Goal: Transaction & Acquisition: Subscribe to service/newsletter

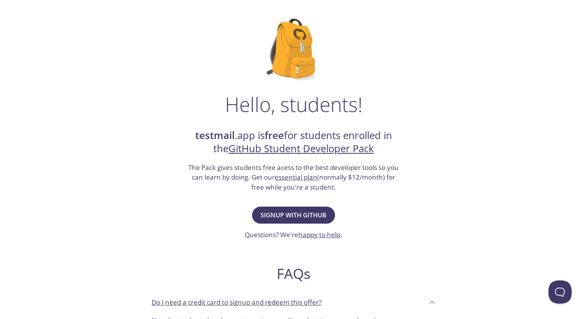
scroll to position [77, 0]
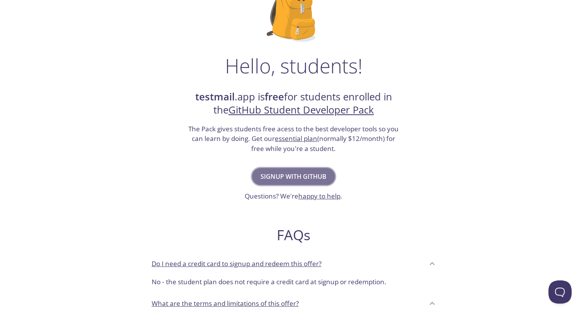
click at [304, 179] on span "Signup with GitHub" at bounding box center [293, 176] width 66 height 11
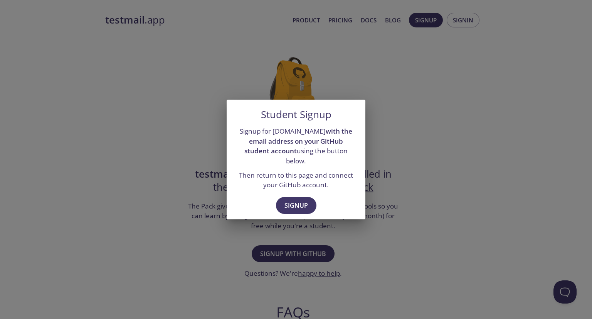
click at [351, 162] on div "Signup for testmail.app with the email address on your GitHub student account u…" at bounding box center [296, 158] width 139 height 70
click at [393, 143] on div "Student Signup Signup for [DOMAIN_NAME] with the email address on your GitHub s…" at bounding box center [296, 159] width 592 height 319
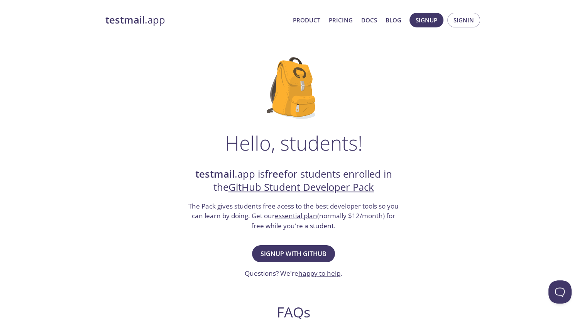
scroll to position [39, 0]
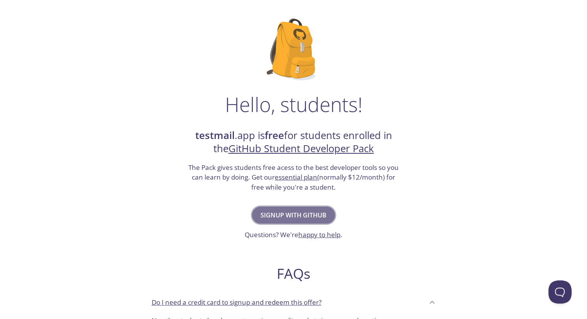
click at [290, 206] on button "Signup with GitHub" at bounding box center [293, 214] width 83 height 17
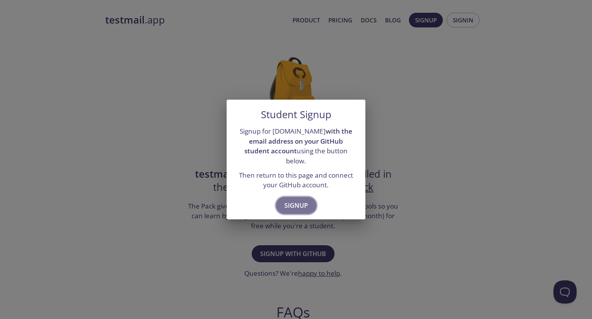
click at [293, 200] on span "Signup" at bounding box center [297, 205] width 24 height 11
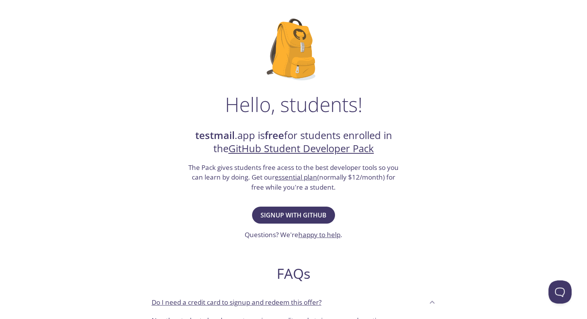
scroll to position [77, 0]
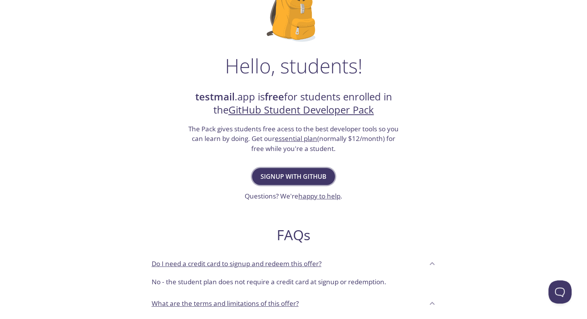
click at [302, 171] on span "Signup with GitHub" at bounding box center [293, 176] width 66 height 11
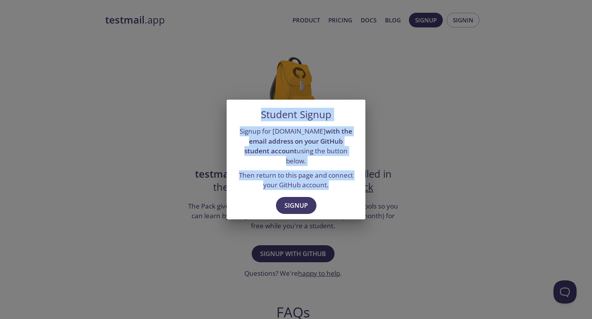
drag, startPoint x: 260, startPoint y: 115, endPoint x: 333, endPoint y: 179, distance: 97.5
click at [333, 179] on div "Student Signup Signup for [DOMAIN_NAME] with the email address on your GitHub s…" at bounding box center [296, 160] width 139 height 120
copy div "Student Signup Signup for [DOMAIN_NAME] with the email address on your GitHub s…"
click at [310, 198] on button "Signup" at bounding box center [296, 205] width 41 height 17
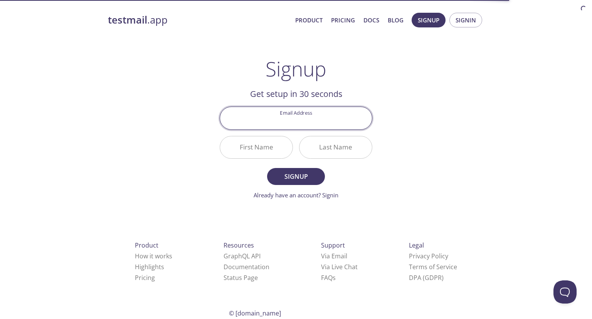
click at [309, 119] on input "Email Address" at bounding box center [296, 118] width 152 height 22
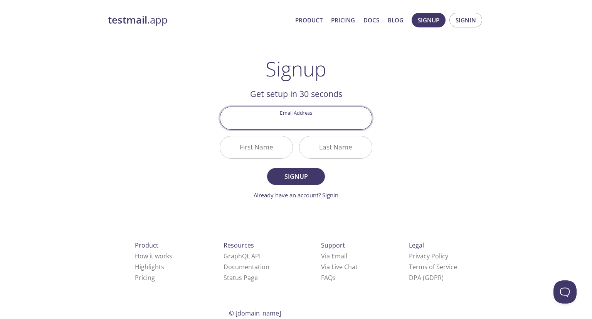
click at [314, 122] on input "Email Address" at bounding box center [296, 118] width 152 height 22
click at [424, 115] on div "testmail .app Product Pricing Docs Blog Signup Signin Signup Get setup in 30 se…" at bounding box center [296, 185] width 395 height 354
click at [349, 116] on input "Email Address" at bounding box center [296, 118] width 152 height 22
type input "[EMAIL_ADDRESS][DOMAIN_NAME]"
click at [261, 145] on input "First Name" at bounding box center [256, 147] width 73 height 22
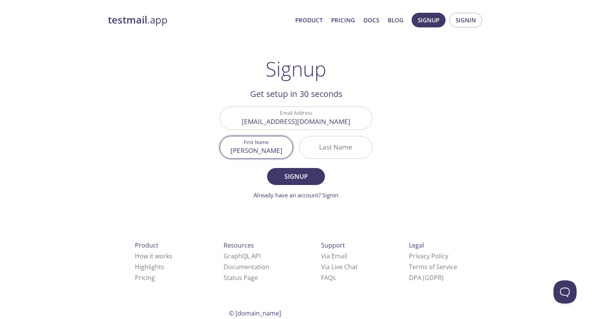
type input "[PERSON_NAME]"
click at [336, 141] on input "Last Name" at bounding box center [336, 147] width 73 height 22
type input "Agredo"
click at [296, 177] on span "Signup" at bounding box center [296, 176] width 41 height 11
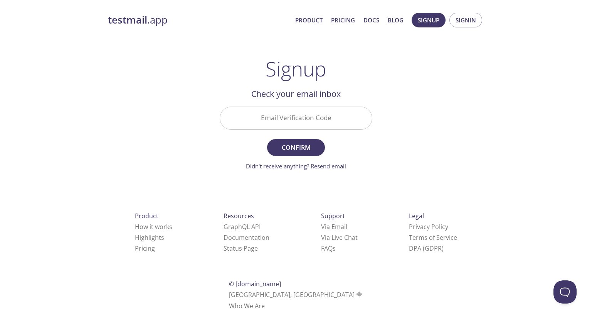
click at [302, 120] on input "Email Verification Code" at bounding box center [296, 118] width 152 height 22
paste input "SURVLY7"
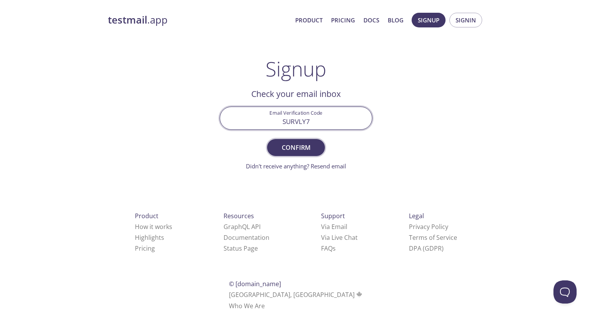
type input "SURVLY7"
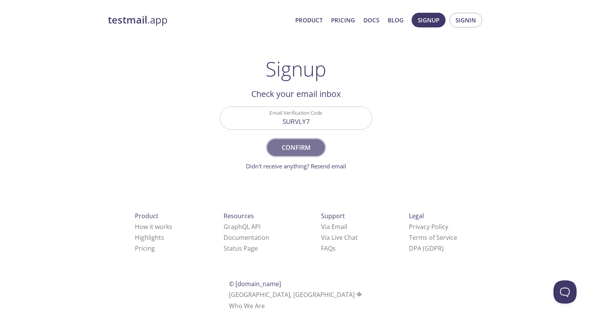
click at [297, 148] on span "Confirm" at bounding box center [296, 147] width 41 height 11
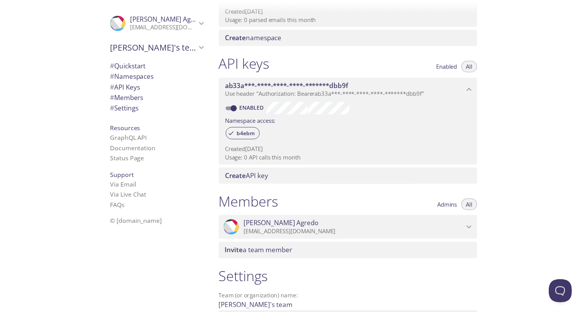
scroll to position [230, 0]
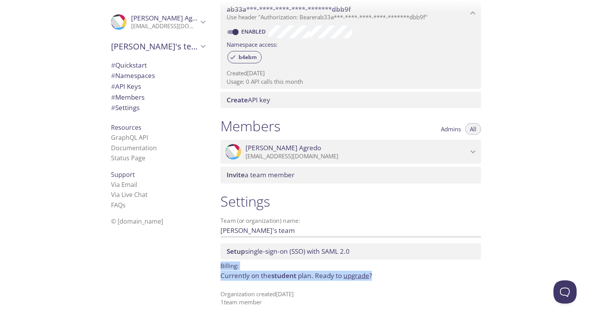
drag, startPoint x: 219, startPoint y: 262, endPoint x: 398, endPoint y: 277, distance: 179.6
click at [398, 277] on div "Settings Team (or organization) name: Kevin's team Save Setup single-sign-on (S…" at bounding box center [350, 249] width 273 height 123
copy div "Billing: Currently on the student plan. Ready to upgrade ?"
click at [223, 265] on p "Billing:" at bounding box center [351, 264] width 261 height 11
click at [357, 274] on link "upgrade" at bounding box center [357, 275] width 26 height 9
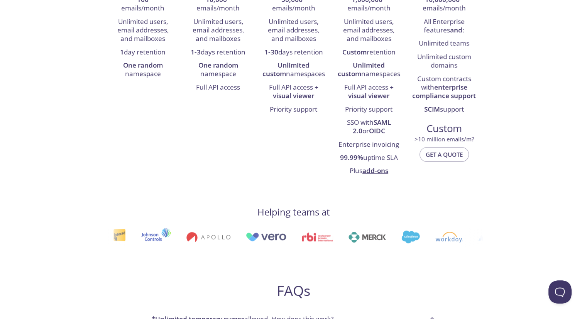
scroll to position [39, 0]
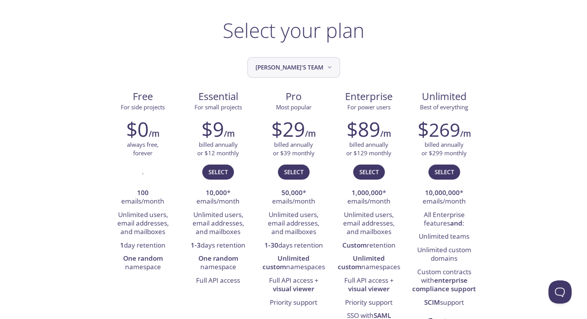
click at [298, 72] on span "Kevin's team" at bounding box center [294, 67] width 78 height 10
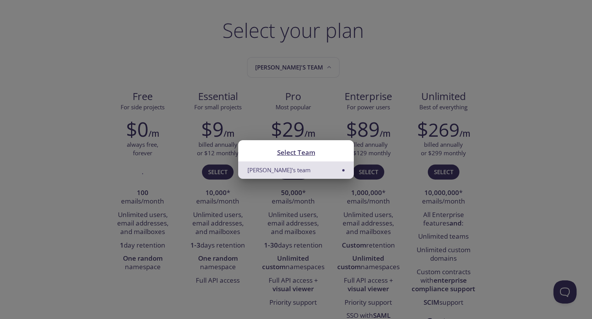
click at [327, 53] on div "Select Team Kevin's team" at bounding box center [296, 159] width 592 height 319
